Goal: Task Accomplishment & Management: Complete application form

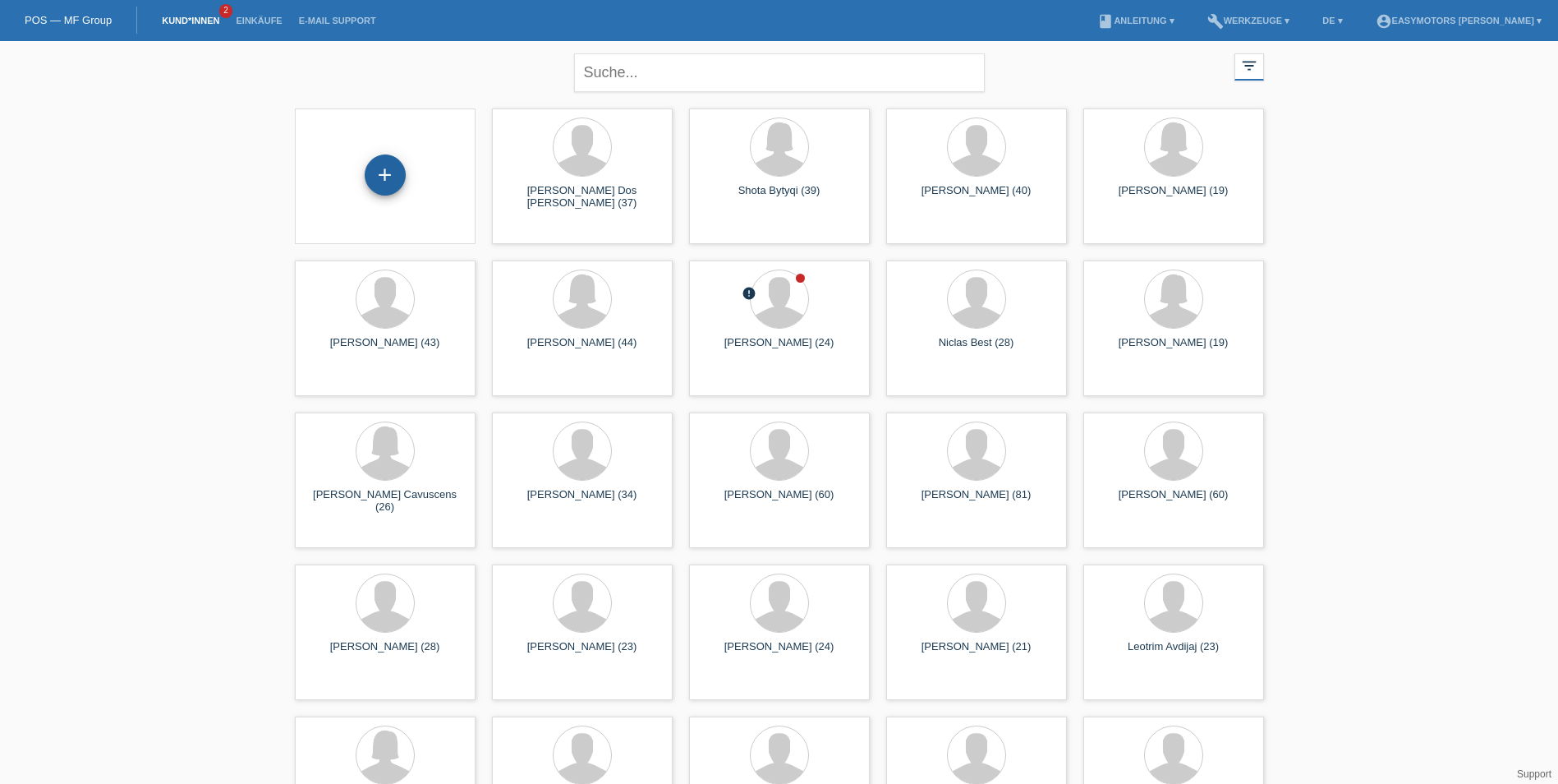
click at [373, 172] on div "+" at bounding box center [384, 174] width 39 height 28
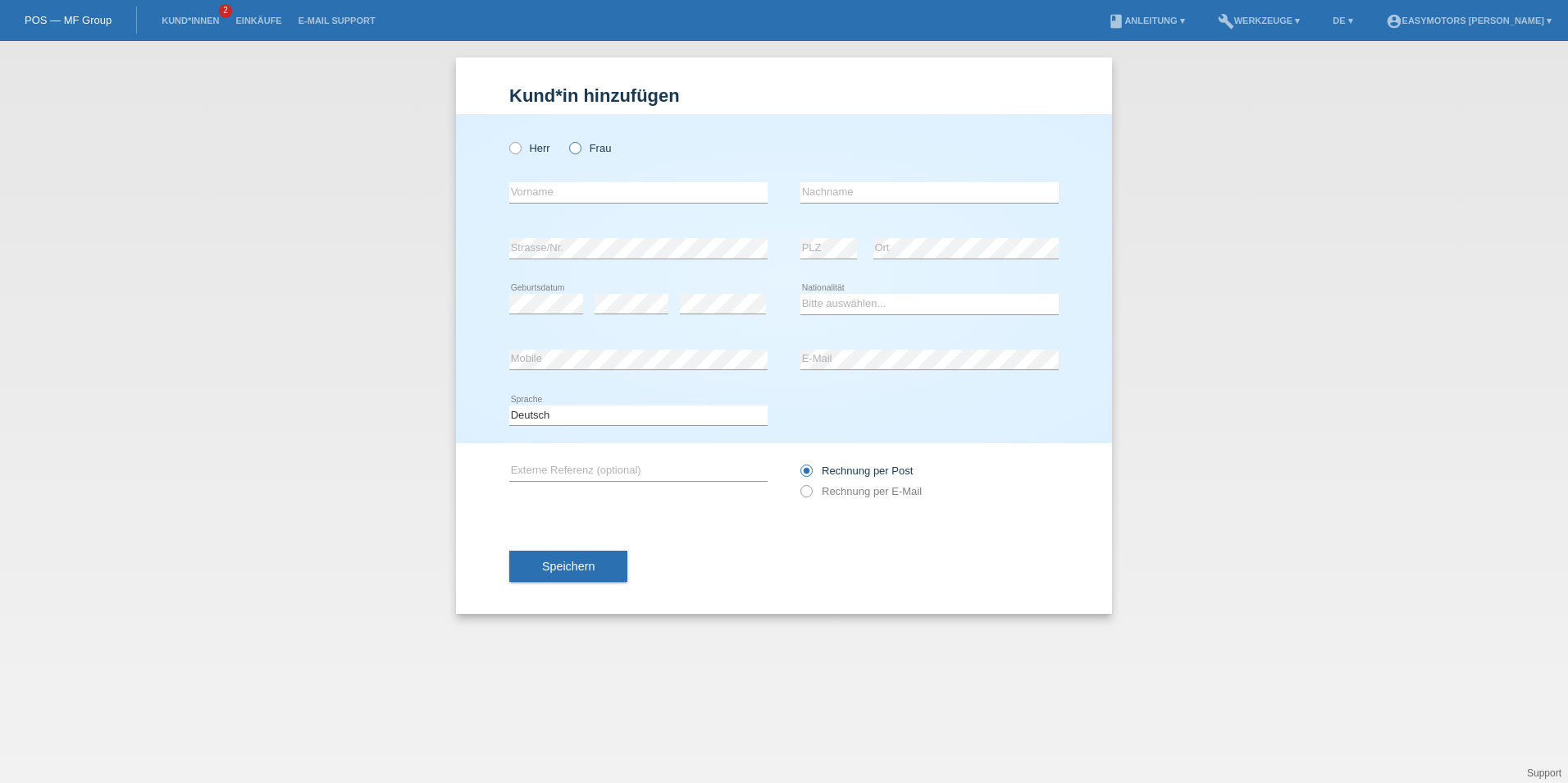
click at [567, 140] on icon at bounding box center [567, 140] width 0 height 0
click at [575, 149] on input "Frau" at bounding box center [575, 147] width 11 height 11
radio input "true"
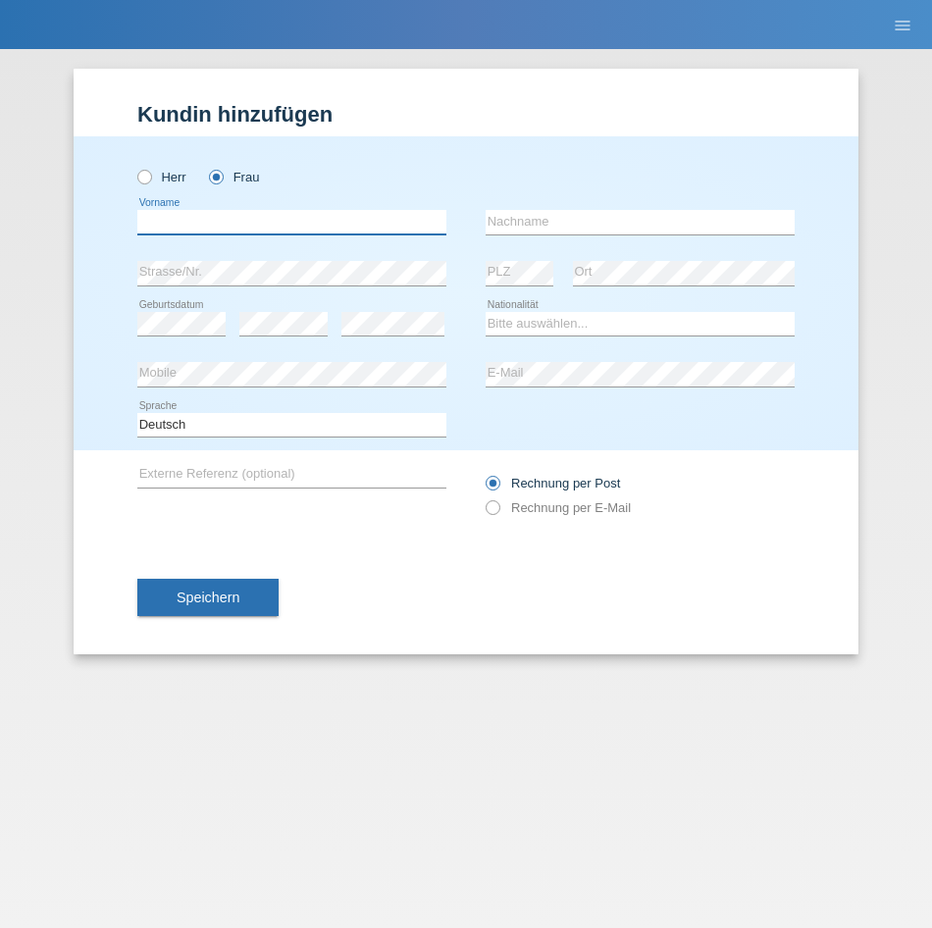
click at [313, 217] on input "text" at bounding box center [291, 222] width 309 height 25
type input "[PERSON_NAME]"
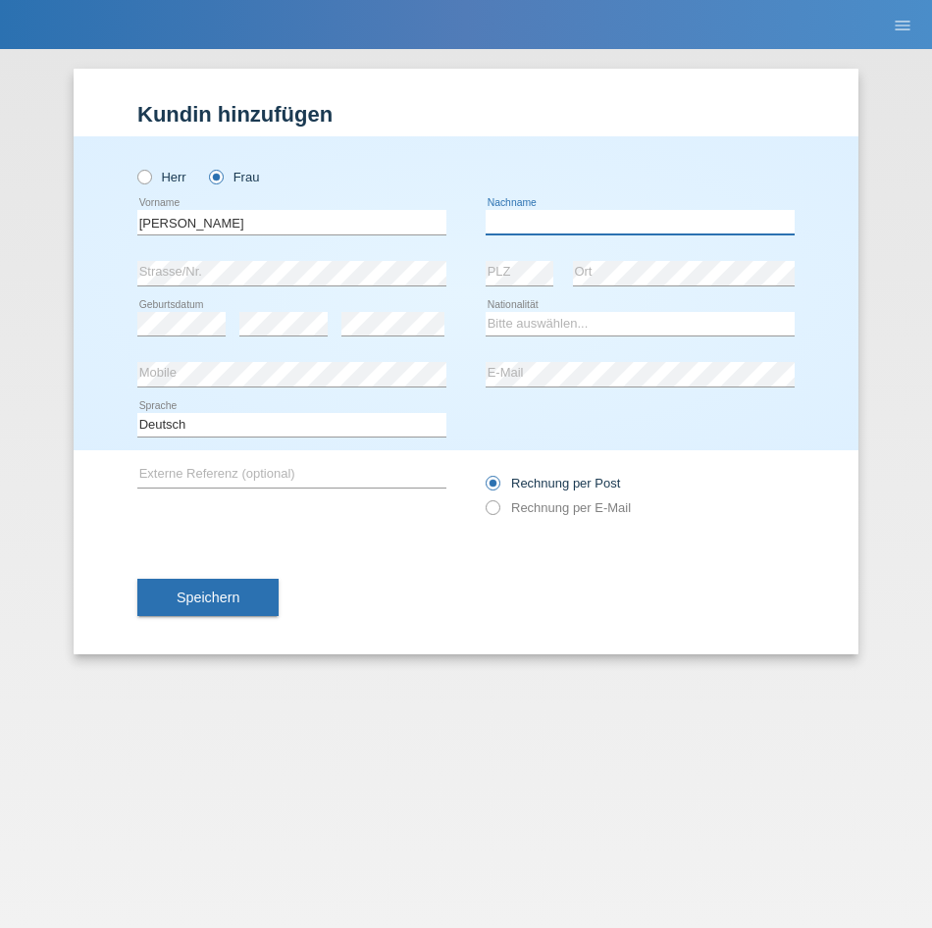
type input "A"
type input "[PERSON_NAME]"
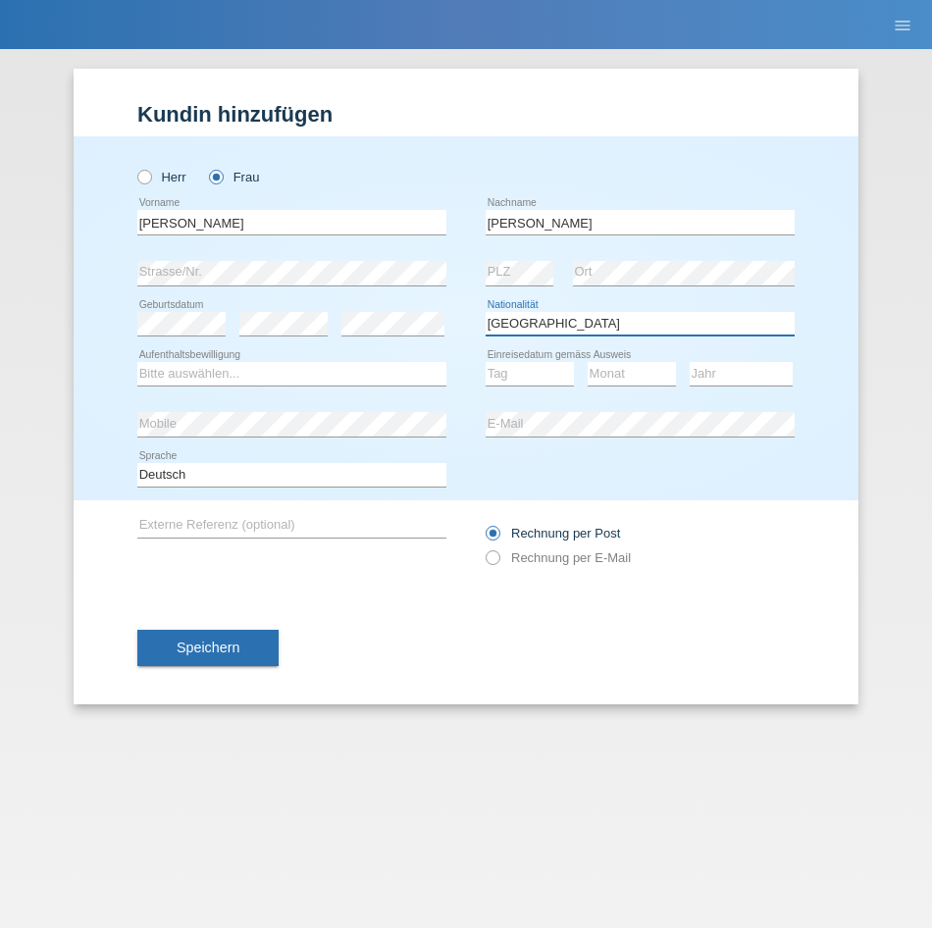
select select "PT"
click at [359, 366] on select "Bitte auswählen... C B B - Flüchtlingsstatus Andere" at bounding box center [291, 374] width 309 height 24
click at [261, 370] on select "Bitte auswählen... C B B - Flüchtlingsstatus Andere" at bounding box center [291, 374] width 309 height 24
select select "B"
click at [137, 362] on select "Bitte auswählen... C B B - Flüchtlingsstatus Andere" at bounding box center [291, 374] width 309 height 24
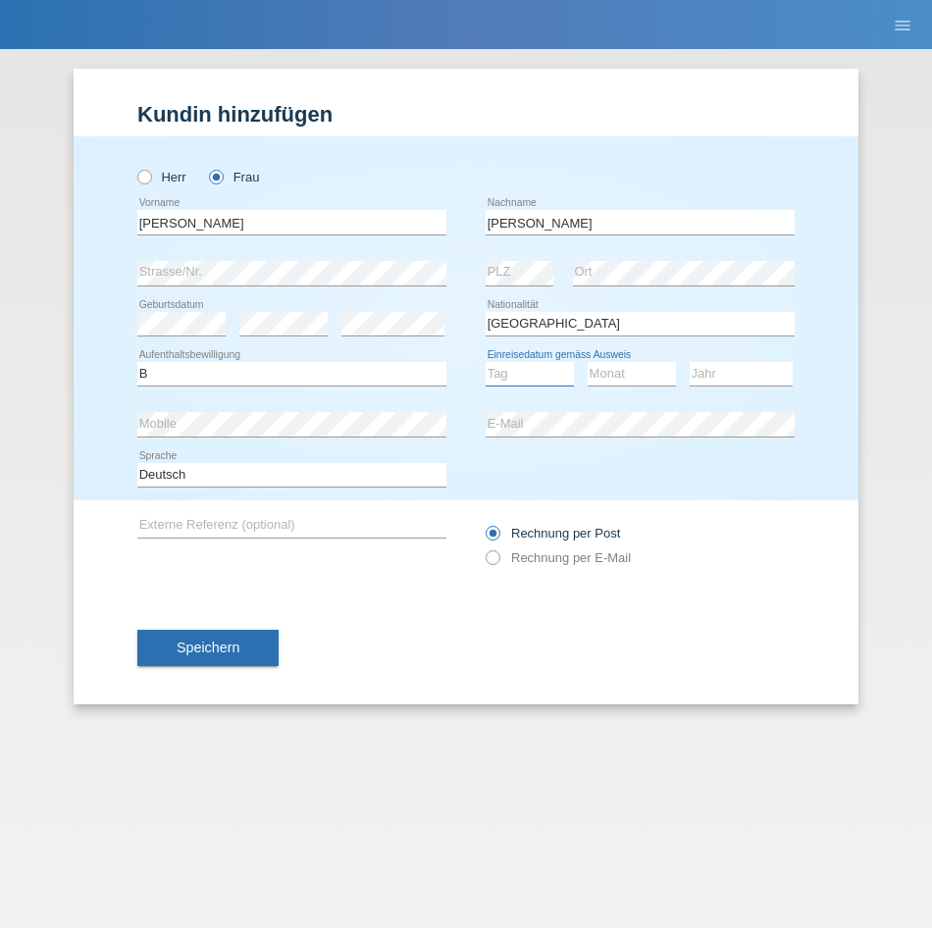
click at [520, 372] on select "Tag 01 02 03 04 05 06 07 08 09 10 11" at bounding box center [529, 374] width 88 height 24
click at [527, 378] on select "Tag 01 02 03 04 05 06 07 08 09 10 11" at bounding box center [529, 374] width 88 height 24
select select "01"
click at [485, 362] on select "Tag 01 02 03 04 05 06 07 08 09 10 11" at bounding box center [529, 374] width 88 height 24
click at [599, 369] on select "Monat 01 02 03 04 05 06 07 08 09 10 11" at bounding box center [631, 374] width 88 height 24
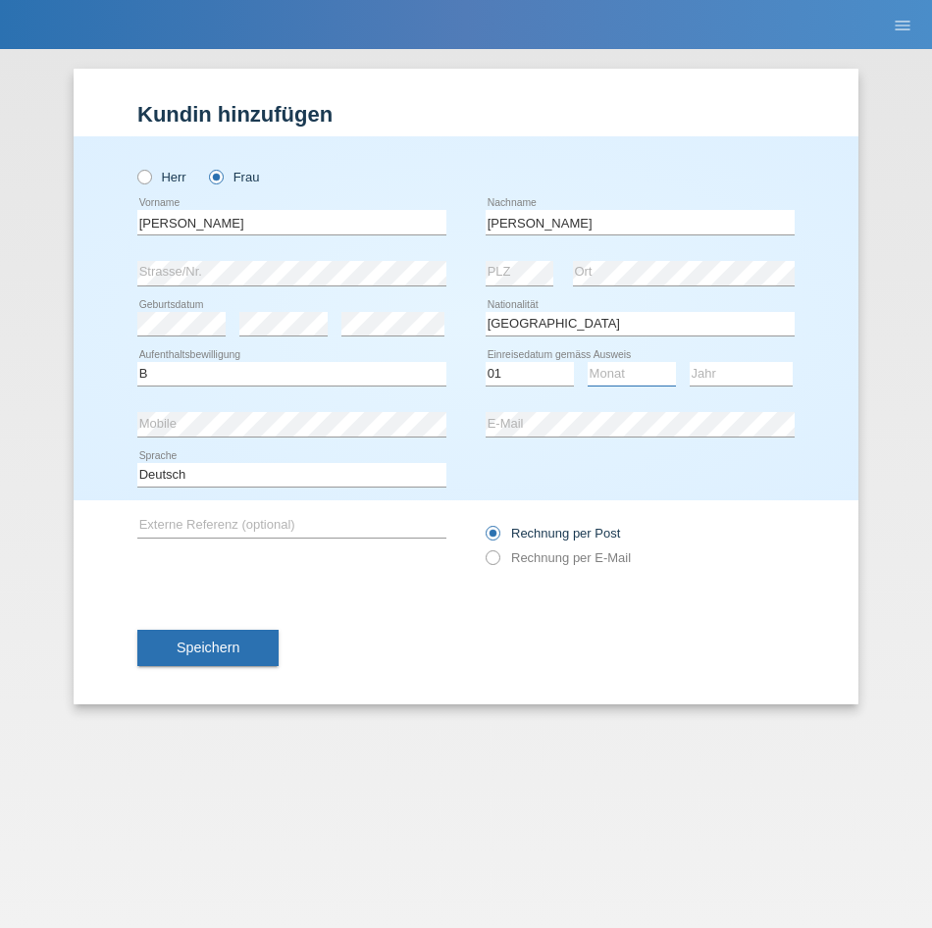
select select "08"
click at [587, 362] on select "Monat 01 02 03 04 05 06 07 08 09 10 11" at bounding box center [631, 374] width 88 height 24
click at [700, 378] on select "Jahr 2025 2024 2023 2022 2021 2020 2019 2018 2017 2016 2015 2014 2013 2012 2011…" at bounding box center [740, 374] width 103 height 24
select select "2024"
click at [689, 362] on select "Jahr 2025 2024 2023 2022 2021 2020 2019 2018 2017 2016 2015 2014 2013 2012 2011…" at bounding box center [740, 374] width 103 height 24
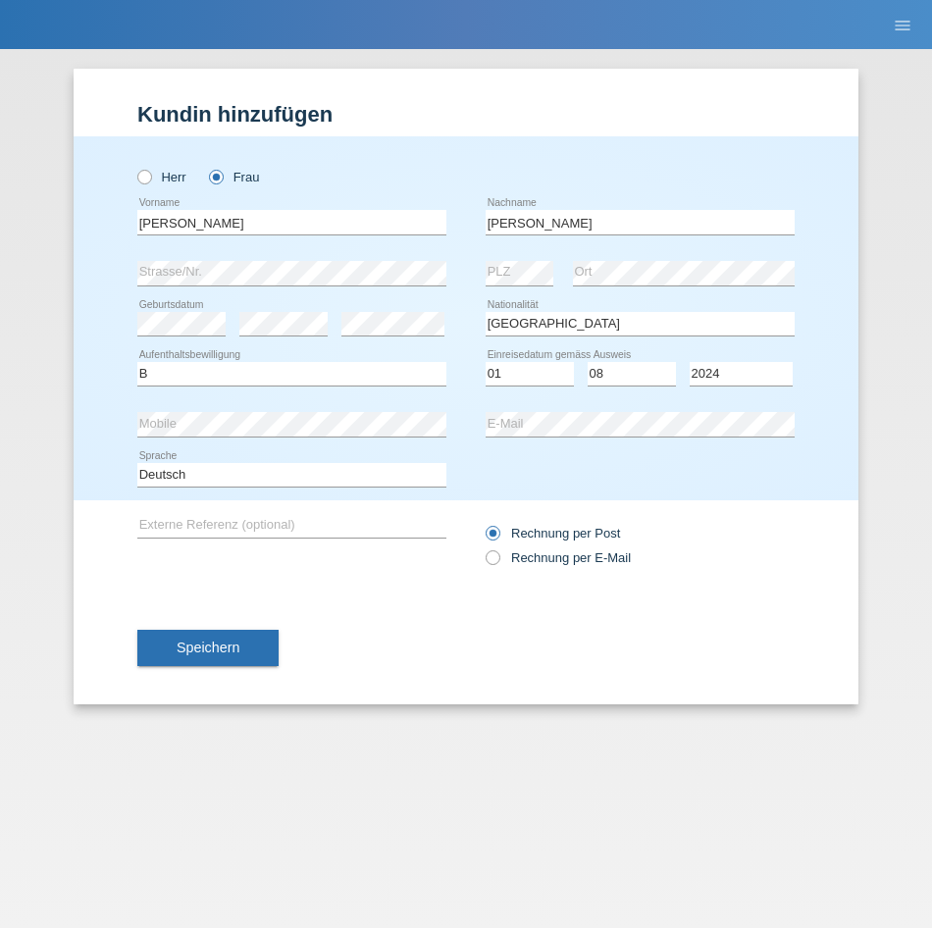
click at [431, 620] on div "Speichern" at bounding box center [465, 648] width 657 height 114
click at [185, 636] on button "Speichern" at bounding box center [207, 648] width 141 height 37
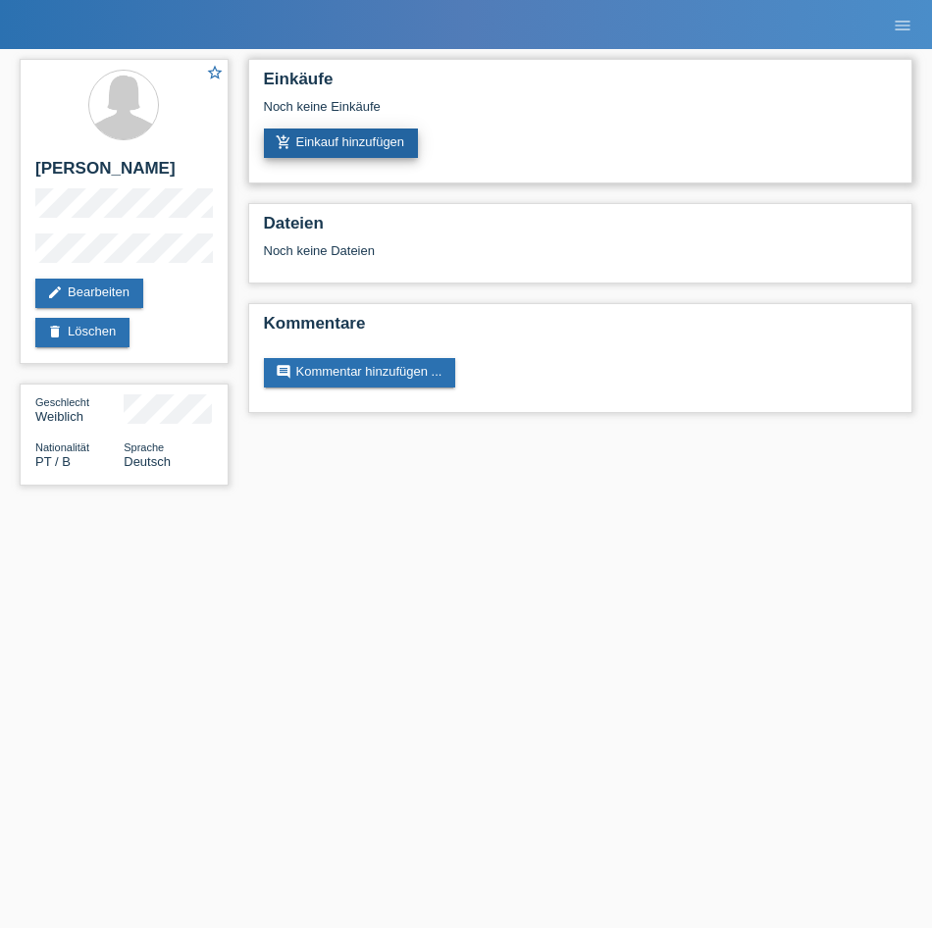
click at [344, 134] on link "add_shopping_cart Einkauf hinzufügen" at bounding box center [341, 142] width 155 height 29
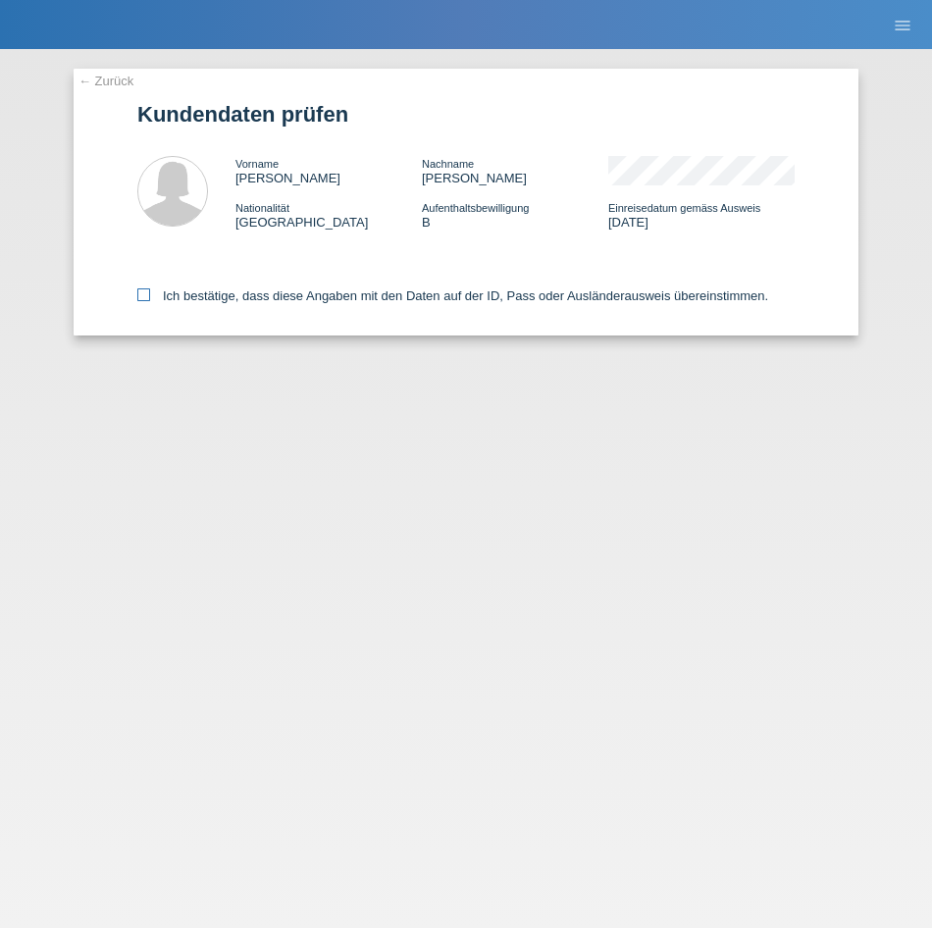
click at [263, 303] on label "Ich bestätige, dass diese Angaben mit den Daten auf der ID, Pass oder Ausländer…" at bounding box center [452, 295] width 631 height 15
click at [150, 301] on input "Ich bestätige, dass diese Angaben mit den Daten auf der ID, Pass oder Ausländer…" at bounding box center [143, 294] width 13 height 13
checkbox input "true"
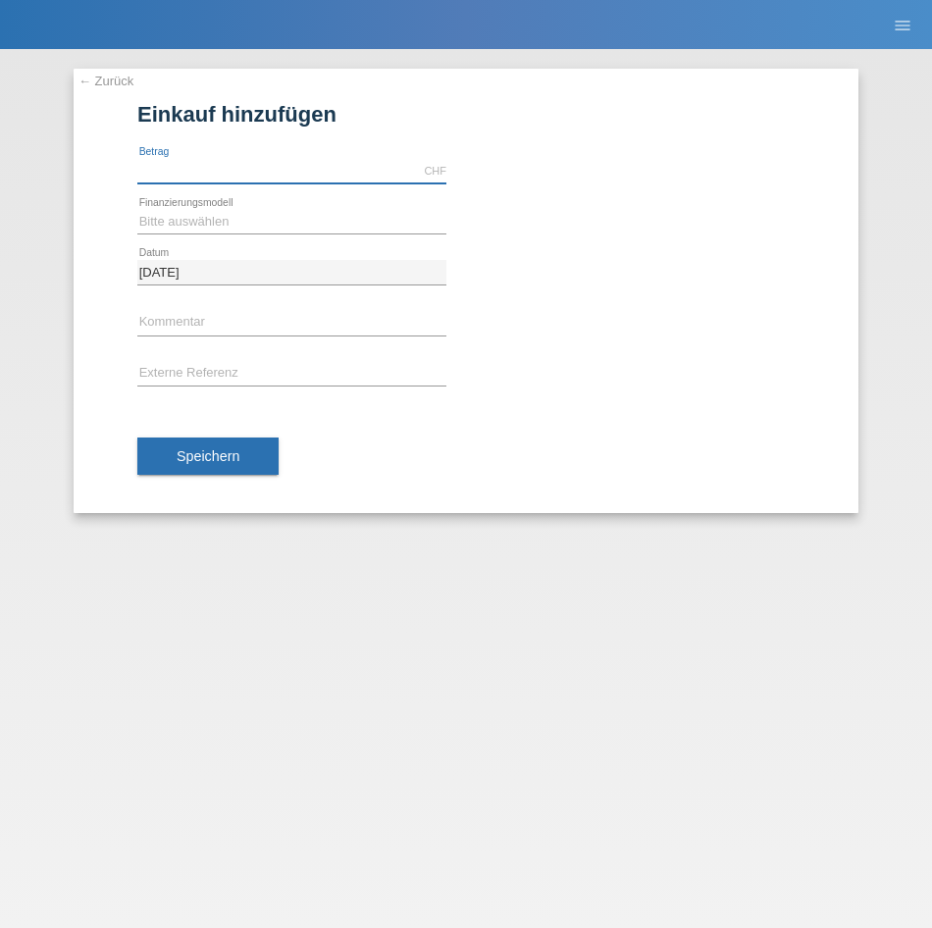
click at [298, 163] on input "text" at bounding box center [291, 171] width 309 height 25
click at [302, 163] on input "text" at bounding box center [291, 171] width 309 height 25
type input "3290.00"
click at [235, 224] on select "Bitte auswählen Fixe Raten Kauf auf Rechnung mit Teilzahlungsoption" at bounding box center [291, 222] width 309 height 24
select select "81"
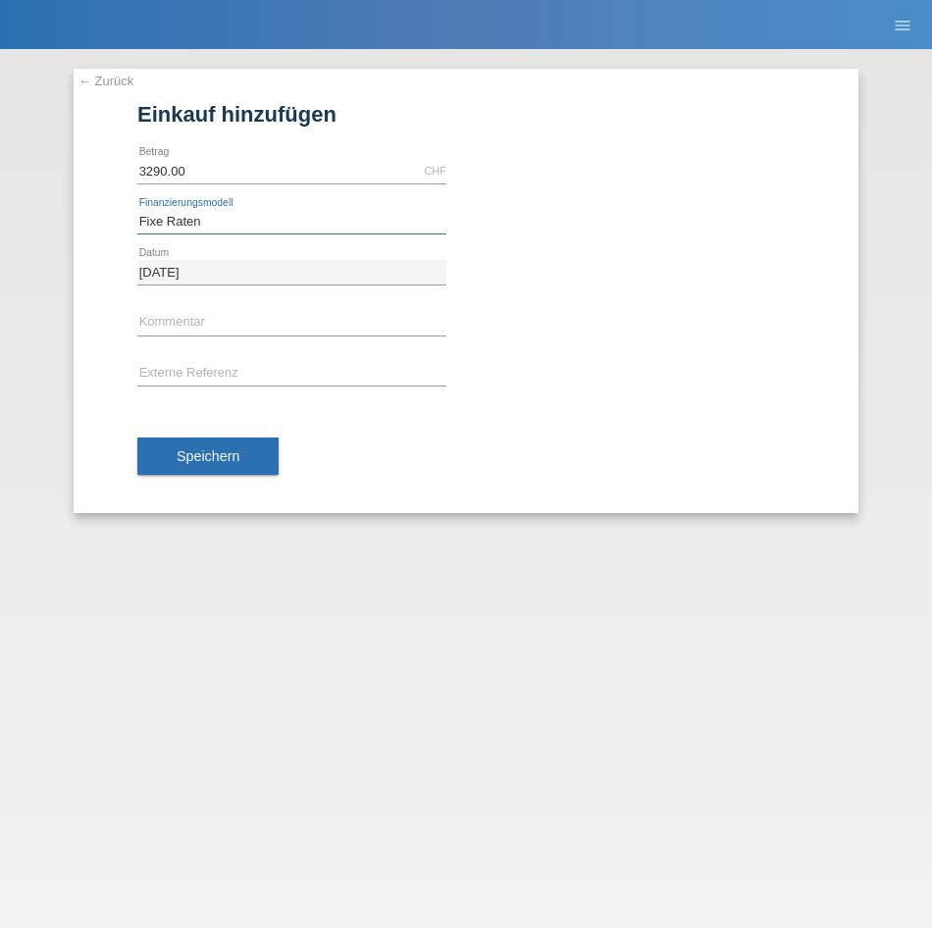
click at [137, 210] on select "Bitte auswählen Fixe Raten Kauf auf Rechnung mit Teilzahlungsoption" at bounding box center [291, 222] width 309 height 24
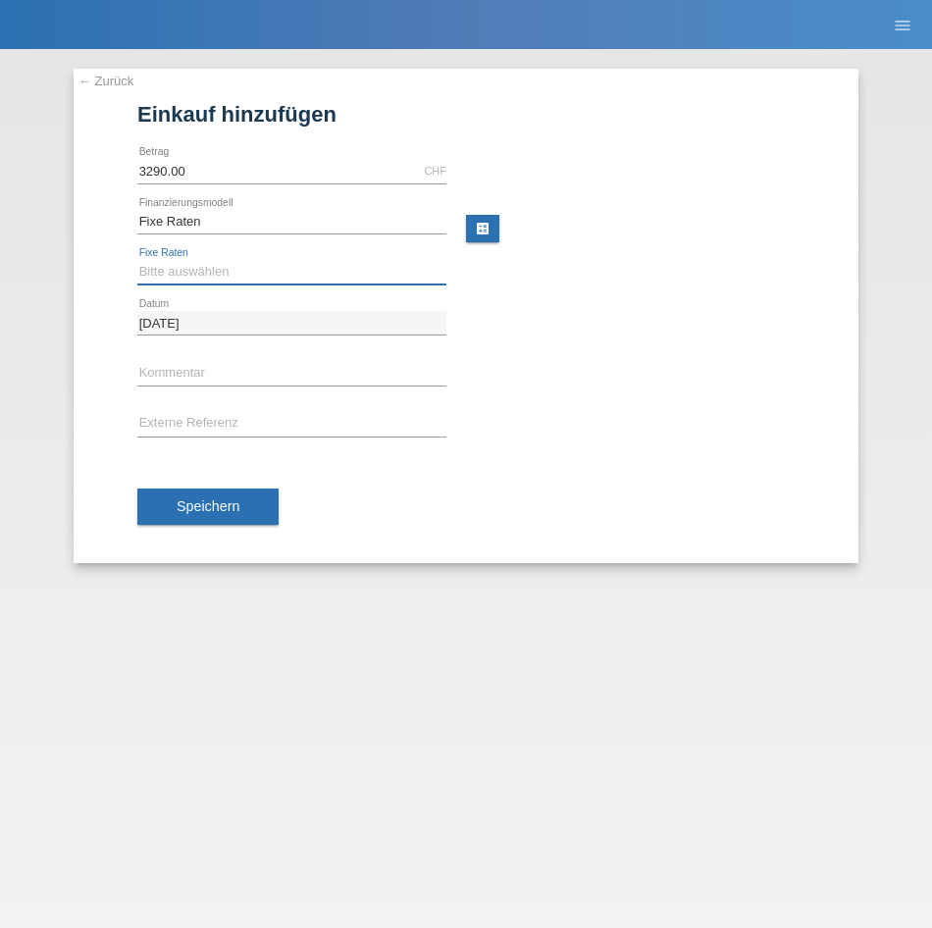
click at [198, 277] on select "Bitte auswählen 12 Raten 24 Raten 48 Raten" at bounding box center [291, 272] width 309 height 24
select select "320"
click at [137, 260] on select "Bitte auswählen 12 Raten 24 Raten 48 Raten" at bounding box center [291, 272] width 309 height 24
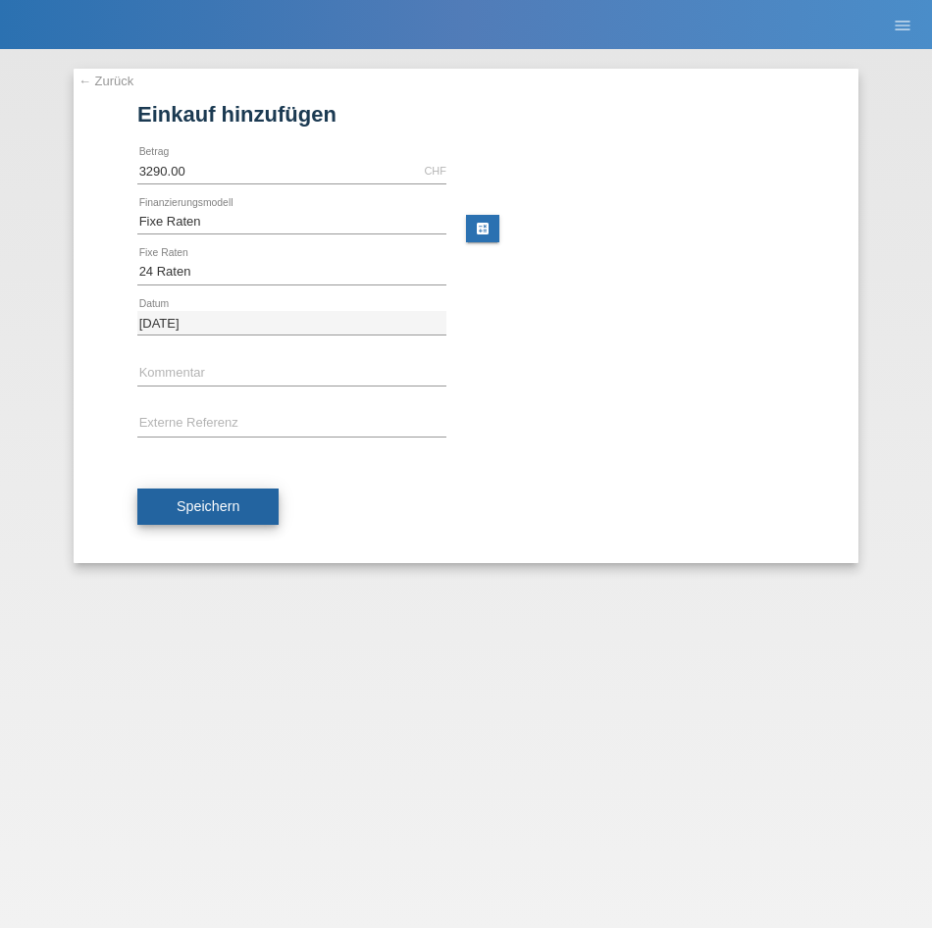
click at [230, 510] on span "Speichern" at bounding box center [208, 506] width 63 height 16
